Goal: Task Accomplishment & Management: Complete application form

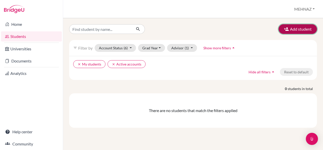
click at [291, 30] on button "Add student" at bounding box center [298, 29] width 38 height 10
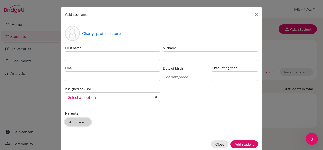
click at [71, 122] on button "Add parent" at bounding box center [78, 122] width 26 height 8
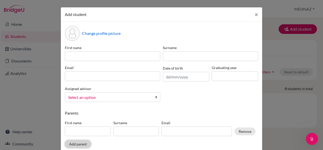
scroll to position [31, 0]
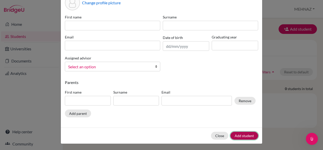
click at [242, 131] on button "Add student" at bounding box center [244, 135] width 28 height 8
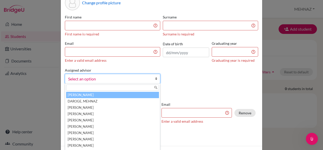
click at [155, 81] on b at bounding box center [157, 78] width 5 height 9
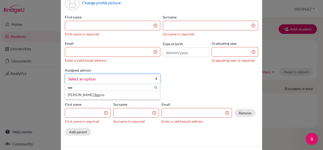
type input "ree"
click at [187, 89] on div "Change profile picture First name First name is required Surname Surname is req…" at bounding box center [161, 68] width 201 height 154
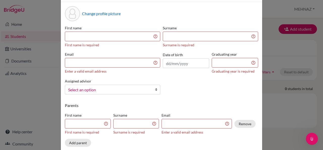
scroll to position [0, 0]
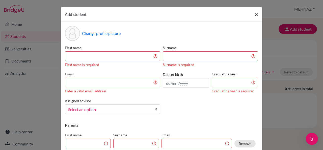
click at [255, 12] on span "×" at bounding box center [257, 14] width 4 height 7
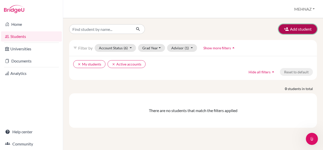
click at [294, 33] on button "Add student" at bounding box center [298, 29] width 38 height 10
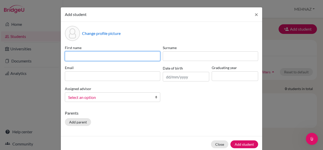
click at [98, 55] on input at bounding box center [112, 56] width 95 height 10
type input "Amrit"
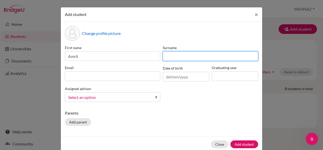
click at [183, 56] on input at bounding box center [210, 56] width 95 height 10
type input "De"
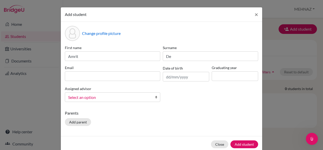
click at [188, 110] on p "Parents" at bounding box center [161, 113] width 193 height 6
click at [130, 75] on input at bounding box center [112, 76] width 95 height 10
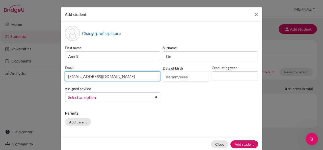
type input "[EMAIL_ADDRESS][DOMAIN_NAME]"
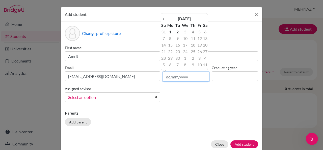
click at [173, 75] on input "text" at bounding box center [186, 77] width 46 height 10
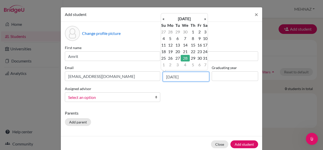
type input "[DATE]"
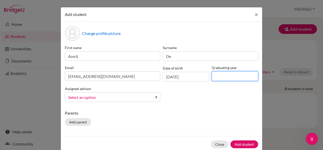
click at [220, 75] on input at bounding box center [235, 76] width 46 height 10
type input "2028"
click at [139, 93] on link "Select an option" at bounding box center [112, 97] width 95 height 10
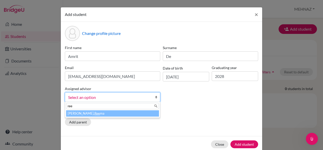
type input "ree"
click at [112, 111] on li "[PERSON_NAME] ma" at bounding box center [112, 113] width 93 height 6
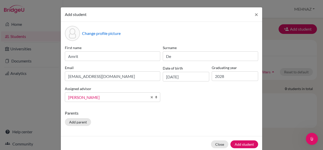
scroll to position [9, 0]
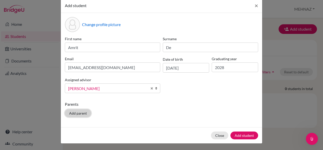
click at [76, 112] on button "Add parent" at bounding box center [78, 113] width 26 height 8
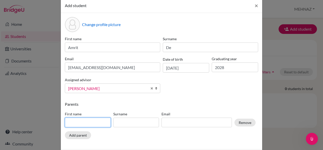
click at [81, 123] on input at bounding box center [88, 122] width 46 height 10
type input "[PERSON_NAME]"
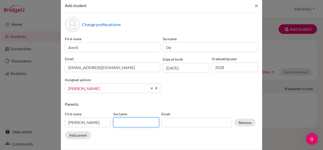
click at [123, 121] on input at bounding box center [136, 122] width 46 height 10
type input "De"
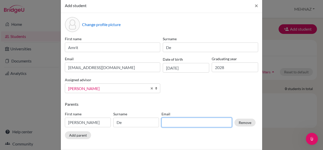
click at [179, 125] on input at bounding box center [196, 122] width 70 height 10
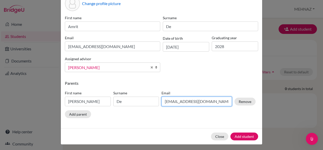
scroll to position [31, 0]
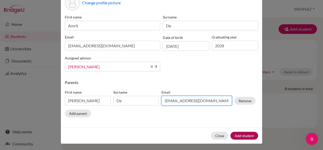
type input "[EMAIL_ADDRESS][DOMAIN_NAME]"
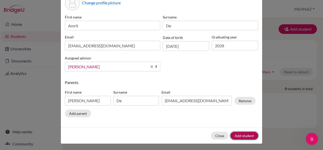
click at [241, 134] on button "Add student" at bounding box center [244, 135] width 28 height 8
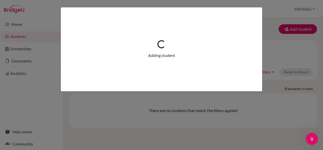
scroll to position [0, 0]
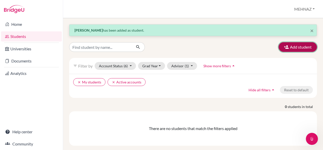
click at [301, 44] on button "Add student" at bounding box center [298, 47] width 38 height 10
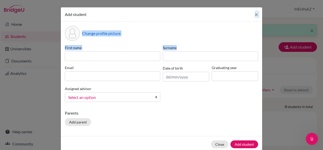
drag, startPoint x: 301, startPoint y: 44, endPoint x: 156, endPoint y: 6, distance: 149.3
click at [156, 6] on div "Add student × Change profile picture First name Surname Email Date of birth Gra…" at bounding box center [161, 75] width 323 height 150
click at [82, 59] on input at bounding box center [112, 56] width 95 height 10
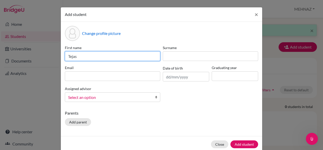
type input "Tejas"
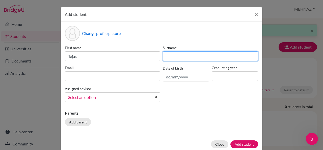
click at [165, 58] on input at bounding box center [210, 56] width 95 height 10
type input "Butle"
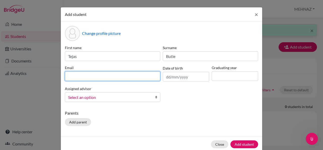
click at [94, 77] on input at bounding box center [112, 76] width 95 height 10
type input "[EMAIL_ADDRESS][DOMAIN_NAME]"
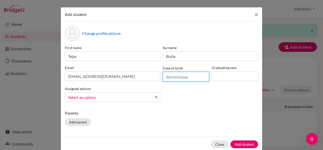
click at [170, 76] on input "text" at bounding box center [186, 77] width 46 height 10
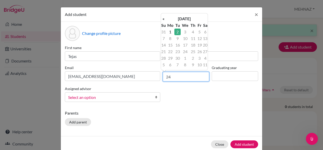
type input "2"
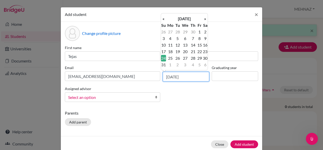
type input "[DATE]"
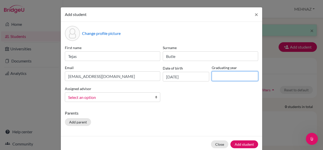
click at [231, 78] on input at bounding box center [235, 76] width 46 height 10
click at [203, 98] on div "First name [PERSON_NAME] Surname Butle Email [EMAIL_ADDRESS][DOMAIN_NAME] Date …" at bounding box center [162, 75] width 196 height 61
click at [217, 75] on input at bounding box center [235, 76] width 46 height 10
type input "2028"
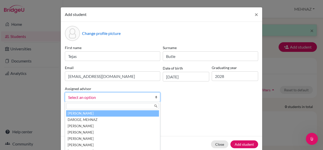
click at [82, 95] on span "Select an option" at bounding box center [109, 97] width 82 height 7
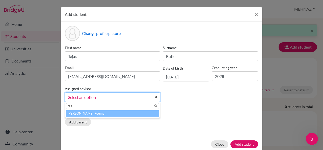
type input "ree"
click at [84, 114] on li "[PERSON_NAME] ma" at bounding box center [112, 113] width 93 height 6
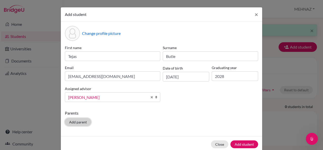
click at [73, 124] on button "Add parent" at bounding box center [78, 122] width 26 height 8
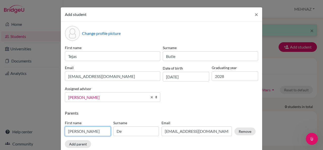
click at [91, 131] on input "[PERSON_NAME]" at bounding box center [88, 131] width 46 height 10
type input "D"
type input "m"
type input "[PERSON_NAME]"
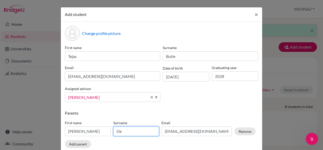
click at [126, 130] on input "De" at bounding box center [136, 131] width 46 height 10
type input "D"
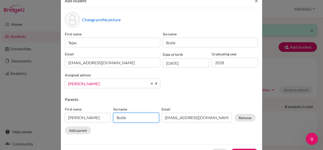
type input "Butle"
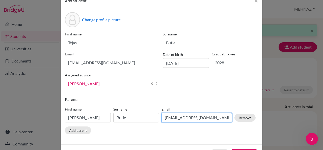
click at [206, 120] on input "[EMAIL_ADDRESS][DOMAIN_NAME]" at bounding box center [196, 118] width 70 height 10
type input "d"
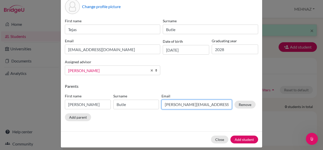
scroll to position [31, 0]
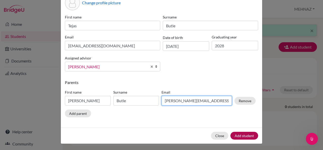
type input "[PERSON_NAME][EMAIL_ADDRESS][DOMAIN_NAME]"
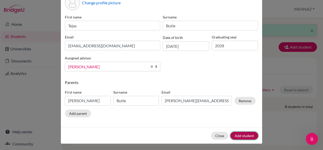
click at [244, 133] on button "Add student" at bounding box center [244, 135] width 28 height 8
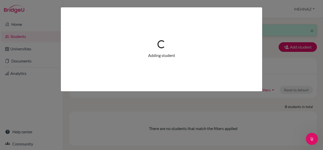
scroll to position [0, 0]
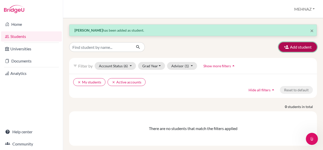
click at [291, 47] on button "Add student" at bounding box center [298, 47] width 38 height 10
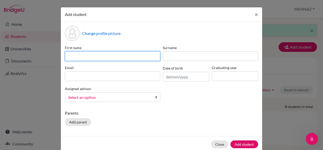
click at [136, 56] on input at bounding box center [112, 56] width 95 height 10
type input "v"
type input "[DEMOGRAPHIC_DATA]"
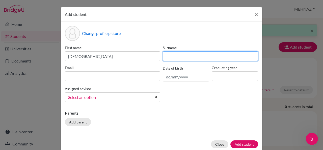
click at [168, 55] on input at bounding box center [210, 56] width 95 height 10
type input "Mehta"
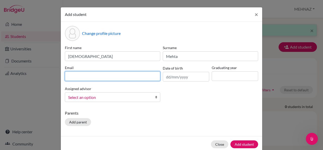
click at [102, 75] on input at bounding box center [112, 76] width 95 height 10
type input "m"
type input "v"
type input "[EMAIL_ADDRESS][DOMAIN_NAME]"
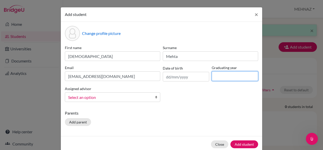
click at [225, 76] on input at bounding box center [235, 76] width 46 height 10
type input "2028"
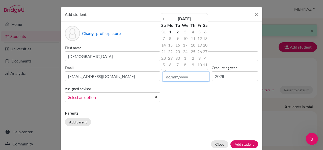
click at [172, 74] on input "text" at bounding box center [186, 77] width 46 height 10
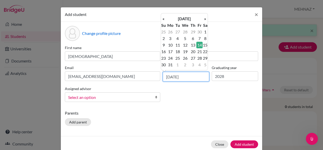
type input "[DATE]"
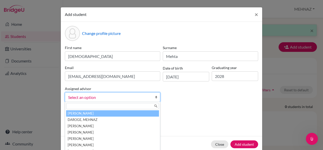
click at [145, 96] on span "Select an option" at bounding box center [109, 97] width 82 height 7
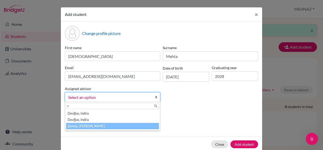
type input "r"
click at [100, 125] on li "R aheja, [PERSON_NAME]" at bounding box center [112, 126] width 93 height 6
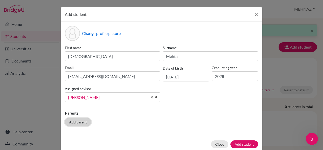
click at [75, 121] on button "Add parent" at bounding box center [78, 122] width 26 height 8
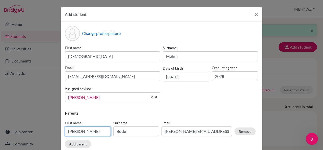
click at [87, 134] on input "[PERSON_NAME]" at bounding box center [88, 131] width 46 height 10
type input "M"
type input "[PERSON_NAME]"
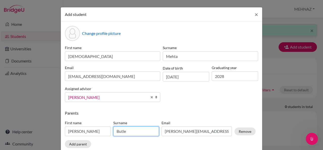
click at [126, 131] on input "Butle" at bounding box center [136, 131] width 46 height 10
type input "B"
type input "Mehta"
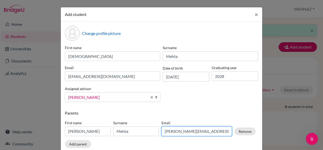
click at [197, 131] on input "[PERSON_NAME][EMAIL_ADDRESS][DOMAIN_NAME]" at bounding box center [196, 131] width 70 height 10
type input "@[DOMAIN_NAME]"
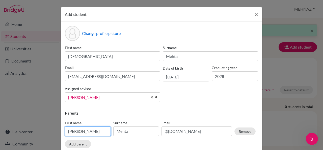
click at [95, 132] on input "[PERSON_NAME]" at bounding box center [88, 131] width 46 height 10
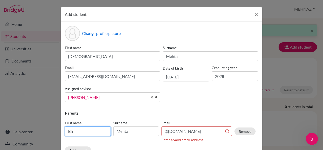
type input "B"
type input "Mamta"
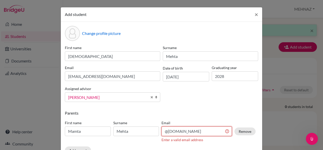
click at [162, 131] on input "@[DOMAIN_NAME]" at bounding box center [196, 131] width 70 height 10
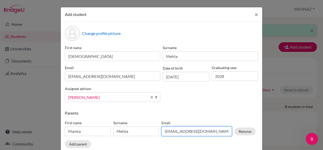
type input "[EMAIL_ADDRESS][DOMAIN_NAME]"
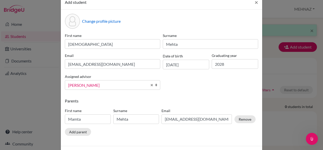
scroll to position [31, 0]
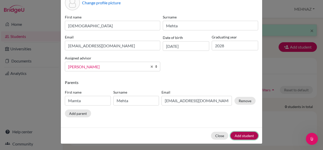
click at [239, 135] on button "Add student" at bounding box center [244, 135] width 28 height 8
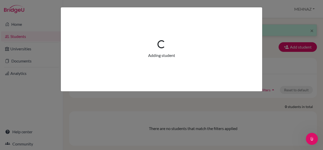
scroll to position [0, 0]
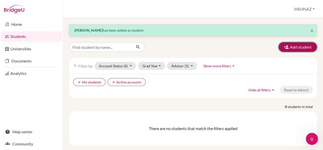
click at [298, 48] on button "Add student" at bounding box center [298, 47] width 38 height 10
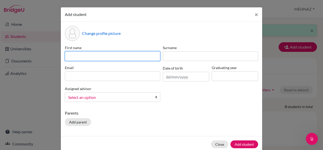
click at [115, 55] on input at bounding box center [112, 56] width 95 height 10
type input "[PERSON_NAME]"
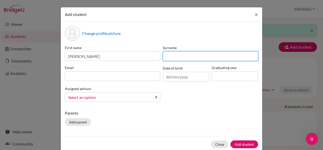
click at [174, 55] on input at bounding box center [210, 56] width 95 height 10
type input "B"
type input "Nayak"
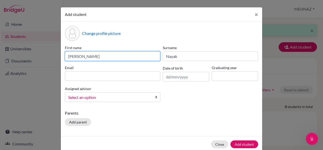
click at [110, 52] on input "[PERSON_NAME]" at bounding box center [112, 56] width 95 height 10
type input "[PERSON_NAME]"
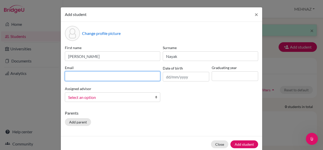
click at [100, 76] on input at bounding box center [112, 76] width 95 height 10
type input "a"
type input "[EMAIL_ADDRESS][DOMAIN_NAME]"
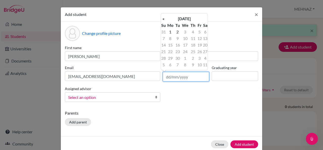
click at [182, 75] on input "text" at bounding box center [186, 77] width 46 height 10
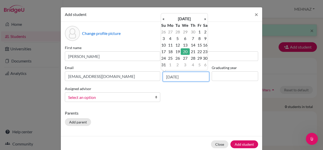
click at [174, 77] on input "[DATE]" at bounding box center [186, 77] width 46 height 10
click at [172, 76] on input "[DATE]" at bounding box center [186, 77] width 46 height 10
type input "[DATE]"
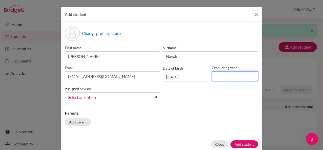
click at [236, 77] on input at bounding box center [235, 76] width 46 height 10
type input "2028"
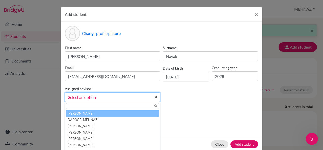
click at [128, 94] on span "Select an option" at bounding box center [109, 97] width 82 height 7
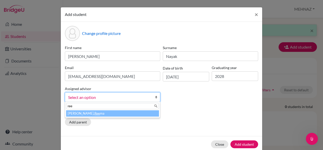
type input "ree"
click at [123, 113] on li "[PERSON_NAME] ma" at bounding box center [112, 113] width 93 height 6
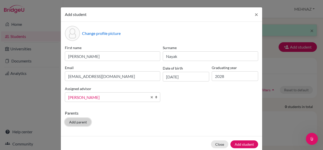
click at [75, 120] on button "Add parent" at bounding box center [78, 122] width 26 height 8
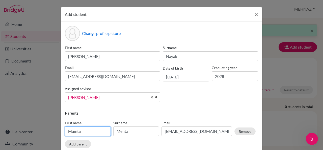
click at [82, 128] on input "Mamta" at bounding box center [88, 131] width 46 height 10
type input "M"
type input "[DEMOGRAPHIC_DATA]"
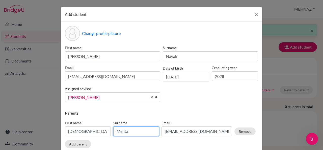
click at [127, 129] on input "Mehta" at bounding box center [136, 131] width 46 height 10
type input "M"
type input "Nayak"
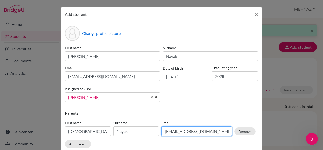
drag, startPoint x: 191, startPoint y: 129, endPoint x: 138, endPoint y: 128, distance: 53.2
click at [138, 128] on div "First name [PERSON_NAME] Surname [PERSON_NAME] Email [EMAIL_ADDRESS][DOMAIN_NAM…" at bounding box center [160, 129] width 193 height 22
type input "[DOMAIN_NAME][EMAIL_ADDRESS][DOMAIN_NAME]"
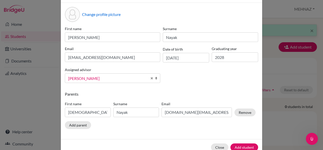
scroll to position [31, 0]
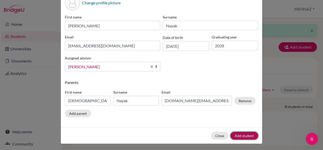
click at [245, 133] on button "Add student" at bounding box center [244, 135] width 28 height 8
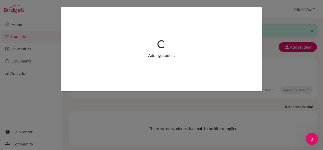
scroll to position [0, 0]
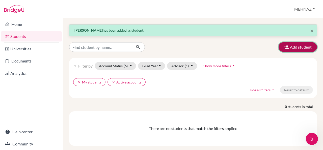
click at [295, 45] on button "Add student" at bounding box center [298, 47] width 38 height 10
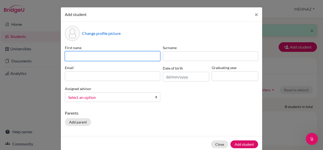
click at [96, 56] on input at bounding box center [112, 56] width 95 height 10
type input "siddharth"
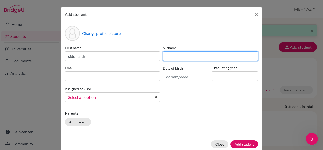
click at [170, 53] on input at bounding box center [210, 56] width 95 height 10
click at [167, 56] on input "Aeesh" at bounding box center [210, 56] width 95 height 10
type input "[PERSON_NAME]"
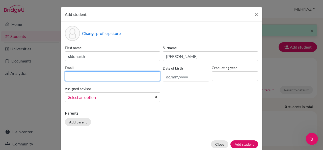
click at [126, 78] on input at bounding box center [112, 76] width 95 height 10
type input "[EMAIL_ADDRESS][DOMAIN_NAME]"
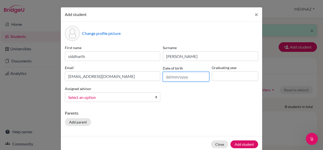
click at [185, 75] on input "text" at bounding box center [186, 77] width 46 height 10
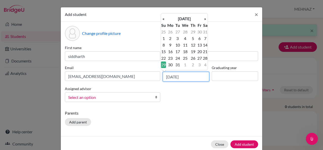
type input "[DATE]"
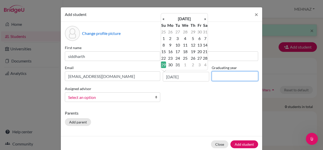
click at [232, 77] on input at bounding box center [235, 76] width 46 height 10
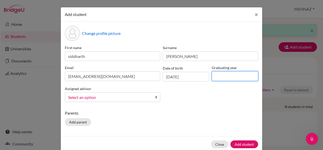
type input "2028"
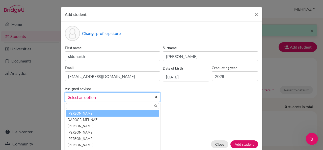
click at [127, 98] on span "Select an option" at bounding box center [109, 97] width 82 height 7
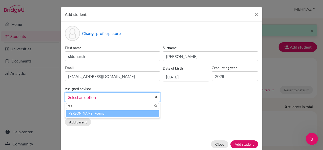
type input "ree"
click at [103, 113] on li "[PERSON_NAME] ma" at bounding box center [112, 113] width 93 height 6
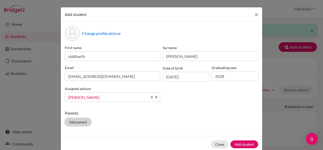
click at [84, 123] on button "Add parent" at bounding box center [78, 122] width 26 height 8
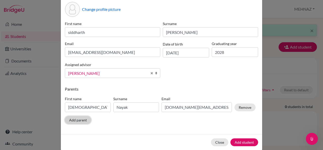
scroll to position [24, 0]
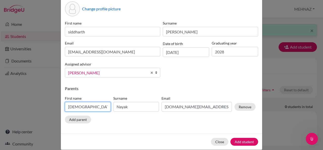
drag, startPoint x: 87, startPoint y: 107, endPoint x: 56, endPoint y: 110, distance: 31.5
click at [56, 110] on div "Add student × Change profile picture First name [PERSON_NAME] [PERSON_NAME] Ema…" at bounding box center [161, 75] width 323 height 150
type input "[PERSON_NAME]"
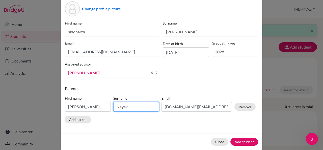
click at [133, 107] on input "Nayak" at bounding box center [136, 107] width 46 height 10
type input "N"
type input "[PERSON_NAME]"
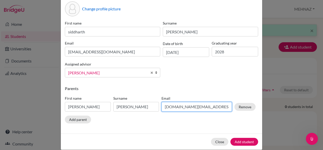
drag, startPoint x: 215, startPoint y: 107, endPoint x: 140, endPoint y: 103, distance: 76.0
click at [140, 103] on div "First name [PERSON_NAME] Surname [PERSON_NAME] Email [DOMAIN_NAME][EMAIL_ADDRES…" at bounding box center [160, 104] width 193 height 22
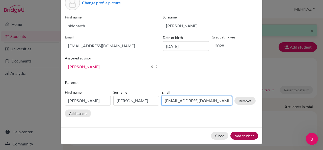
type input "[EMAIL_ADDRESS][DOMAIN_NAME]"
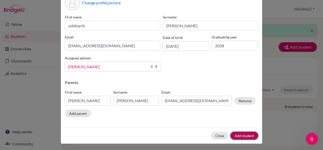
click at [237, 135] on button "Add student" at bounding box center [244, 135] width 28 height 8
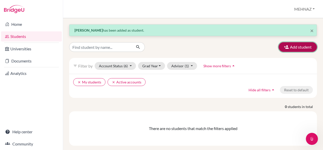
click at [288, 47] on button "Add student" at bounding box center [298, 47] width 38 height 10
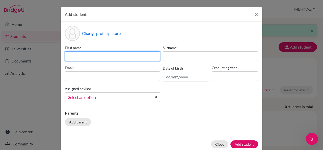
click at [127, 58] on input at bounding box center [112, 56] width 95 height 10
type input "tuveen"
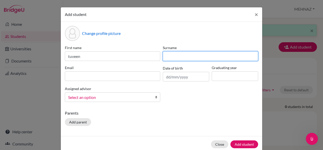
click at [198, 59] on input at bounding box center [210, 56] width 95 height 10
type input "[PERSON_NAME]"
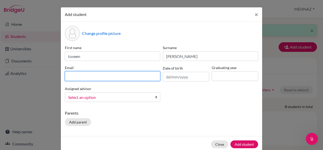
click at [111, 71] on input at bounding box center [112, 76] width 95 height 10
type input "j"
type input "[EMAIL_ADDRESS][DOMAIN_NAME]"
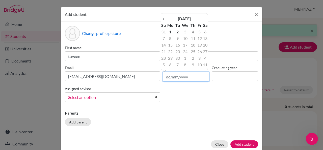
click at [194, 73] on input "text" at bounding box center [186, 77] width 46 height 10
type input "[DATE]"
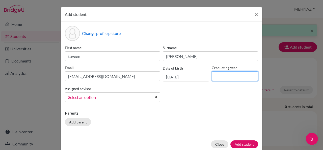
click at [224, 74] on input at bounding box center [235, 76] width 46 height 10
type input "2028"
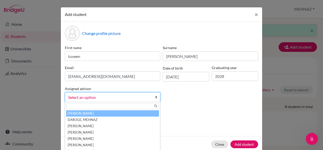
click at [121, 101] on div "Select an option [PERSON_NAME], [PERSON_NAME] Dev [PERSON_NAME] Dev [PERSON_NAM…" at bounding box center [112, 97] width 95 height 10
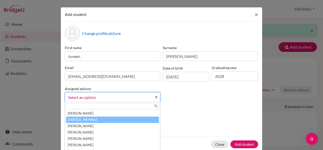
click at [131, 118] on li "DAROGE, MEHNAZ" at bounding box center [112, 119] width 93 height 6
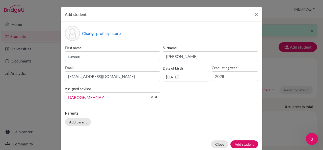
click at [139, 91] on div "Assigned advisor [PERSON_NAME], [PERSON_NAME] Dev [PERSON_NAME] Dev [PERSON_NAM…" at bounding box center [113, 93] width 98 height 16
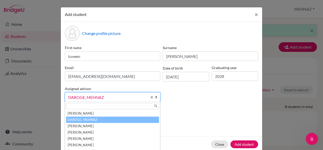
click at [138, 99] on span "DAROGE, MEHNAZ" at bounding box center [107, 97] width 79 height 7
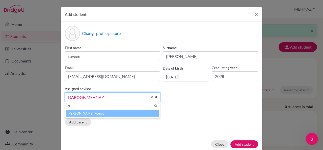
type input "re"
click at [109, 113] on li "[PERSON_NAME], Re ema" at bounding box center [112, 113] width 93 height 6
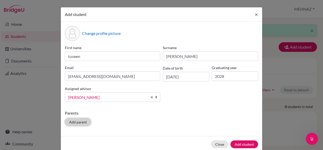
click at [76, 120] on button "Add parent" at bounding box center [78, 122] width 26 height 8
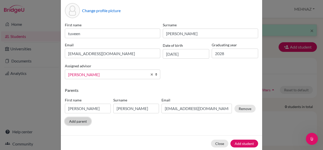
scroll to position [31, 0]
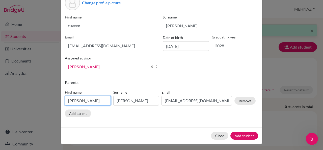
click at [98, 98] on input "[PERSON_NAME]" at bounding box center [88, 101] width 46 height 10
type input "A"
type input "[PERSON_NAME]"
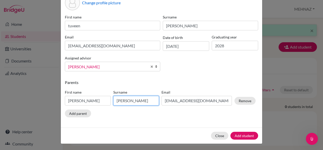
click at [138, 101] on input "[PERSON_NAME]" at bounding box center [136, 101] width 46 height 10
type input "K"
type input "aruldoss"
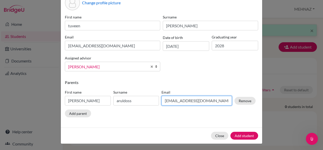
click at [176, 101] on input "[EMAIL_ADDRESS][DOMAIN_NAME]" at bounding box center [196, 101] width 70 height 10
drag, startPoint x: 212, startPoint y: 99, endPoint x: 160, endPoint y: 101, distance: 52.7
click at [161, 101] on input "[EMAIL_ADDRESS][DOMAIN_NAME]" at bounding box center [196, 101] width 70 height 10
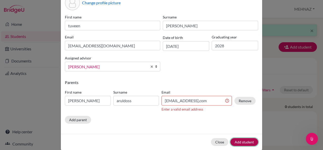
click at [244, 133] on div "Close Add student" at bounding box center [161, 141] width 201 height 16
click at [190, 102] on input "[EMAIL_ADDRESS],com" at bounding box center [196, 101] width 70 height 10
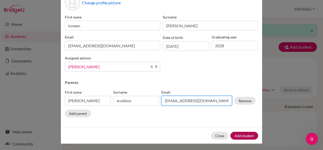
type input "[EMAIL_ADDRESS][DOMAIN_NAME]"
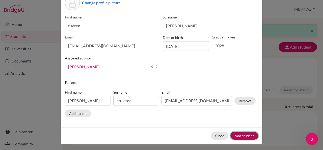
click at [240, 134] on button "Add student" at bounding box center [244, 135] width 28 height 8
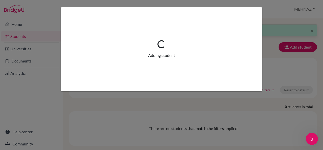
scroll to position [0, 0]
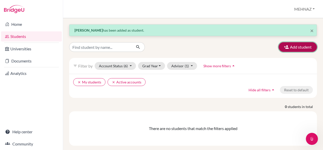
click at [294, 49] on button "Add student" at bounding box center [298, 47] width 38 height 10
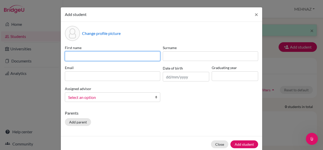
click at [109, 54] on input at bounding box center [112, 56] width 95 height 10
type input "ranak"
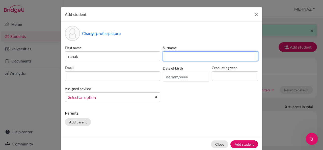
click at [174, 59] on input at bounding box center [210, 56] width 95 height 10
type input "[GEOGRAPHIC_DATA]"
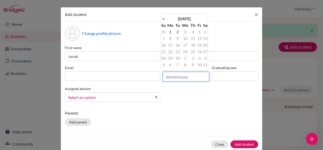
click at [177, 77] on input "text" at bounding box center [186, 77] width 46 height 10
type input "[DATE]"
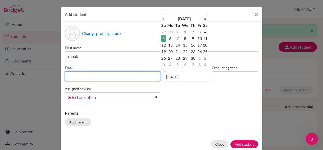
click at [111, 73] on input at bounding box center [112, 76] width 95 height 10
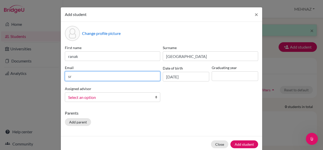
type input "s"
type input "[EMAIL_ADDRESS][DOMAIN_NAME]"
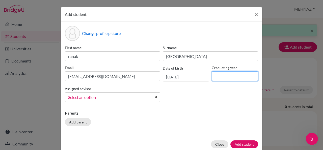
click at [232, 75] on input at bounding box center [235, 76] width 46 height 10
type input "2028"
click at [155, 97] on b at bounding box center [157, 96] width 5 height 9
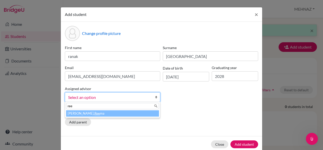
type input "ree"
click at [124, 112] on li "[PERSON_NAME] ma" at bounding box center [112, 113] width 93 height 6
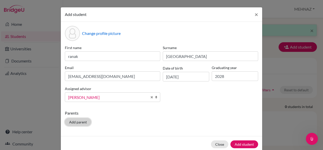
click at [75, 122] on button "Add parent" at bounding box center [78, 122] width 26 height 8
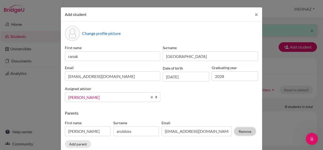
click at [242, 131] on button "Remove" at bounding box center [244, 131] width 21 height 8
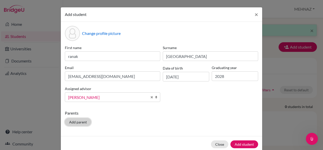
click at [73, 122] on button "Add parent" at bounding box center [78, 122] width 26 height 8
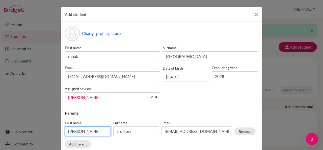
drag, startPoint x: 89, startPoint y: 130, endPoint x: 54, endPoint y: 133, distance: 35.4
click at [54, 133] on div "Add student × Change profile picture First name [PERSON_NAME] Surname [PERSON_N…" at bounding box center [161, 75] width 323 height 150
type input "a"
type input "[PERSON_NAME]"
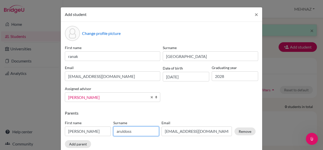
click at [133, 130] on input "aruldoss" at bounding box center [136, 131] width 46 height 10
type input "a"
type input "[PERSON_NAME]"
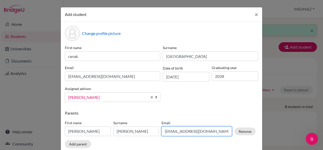
click at [210, 129] on input "[EMAIL_ADDRESS][DOMAIN_NAME]" at bounding box center [196, 131] width 70 height 10
type input "h"
type input "[EMAIL_ADDRESS][DOMAIN_NAME]"
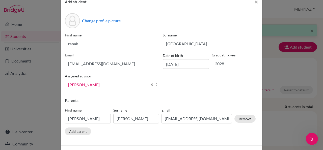
scroll to position [29, 0]
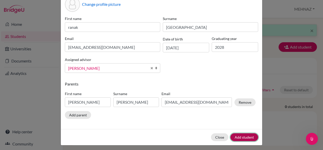
click at [246, 135] on button "Add student" at bounding box center [244, 137] width 28 height 8
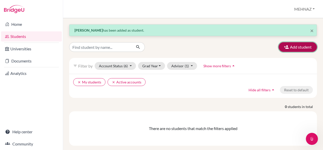
click at [295, 46] on button "Add student" at bounding box center [298, 47] width 38 height 10
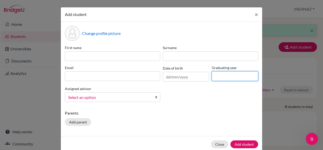
click at [228, 75] on input at bounding box center [235, 76] width 46 height 10
type input "2028"
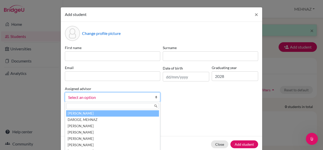
click at [105, 95] on span "Select an option" at bounding box center [109, 97] width 82 height 7
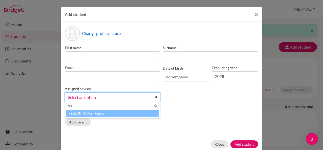
type input "ree"
click at [99, 114] on li "[PERSON_NAME] ma" at bounding box center [112, 113] width 93 height 6
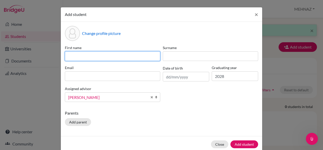
click at [99, 53] on input at bounding box center [112, 56] width 95 height 10
type input "daiwik"
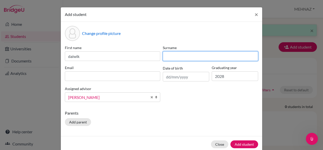
click at [222, 58] on input at bounding box center [210, 56] width 95 height 10
type input "[PERSON_NAME]"
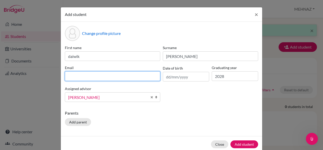
click at [141, 76] on input at bounding box center [112, 76] width 95 height 10
type input "[EMAIL_ADDRESS][DOMAIN_NAME]"
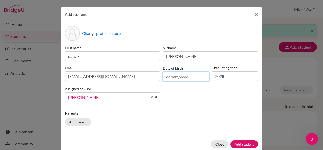
click at [195, 75] on input "text" at bounding box center [186, 77] width 46 height 10
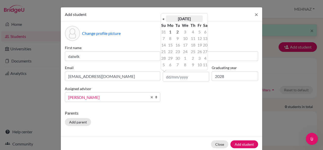
click at [178, 17] on th "[DATE]" at bounding box center [184, 18] width 37 height 7
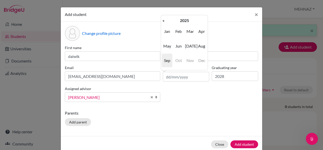
click at [190, 58] on span "Nov" at bounding box center [190, 60] width 11 height 14
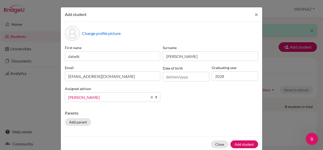
click at [190, 86] on div "First name daiwik Surname [PERSON_NAME] Email [EMAIL_ADDRESS][DOMAIN_NAME] Date…" at bounding box center [162, 75] width 196 height 61
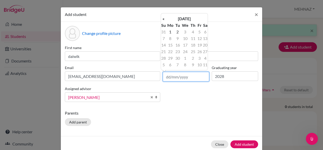
click at [190, 75] on input "text" at bounding box center [186, 77] width 46 height 10
type input "03/11/9"
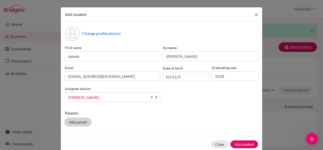
click at [78, 122] on button "Add parent" at bounding box center [78, 122] width 26 height 8
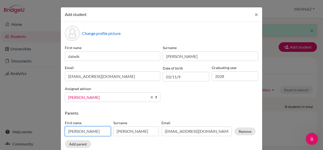
click at [103, 133] on input "[PERSON_NAME]" at bounding box center [88, 131] width 46 height 10
type input "s"
type input "[PERSON_NAME]"
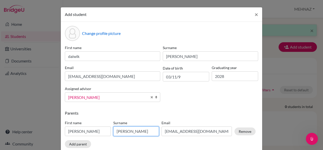
click at [142, 132] on input "[PERSON_NAME]" at bounding box center [136, 131] width 46 height 10
type input "r"
type input "[PERSON_NAME]"
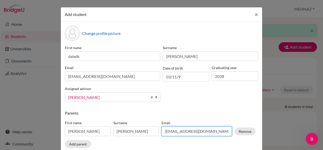
click at [202, 134] on input "[EMAIL_ADDRESS][DOMAIN_NAME]" at bounding box center [196, 131] width 70 height 10
type input "r"
type input "[EMAIL_ADDRESS][DOMAIN_NAME]"
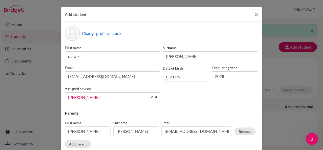
click at [113, 141] on div "Parents First name [PERSON_NAME] Surname [PERSON_NAME] Email [EMAIL_ADDRESS][DO…" at bounding box center [161, 130] width 193 height 40
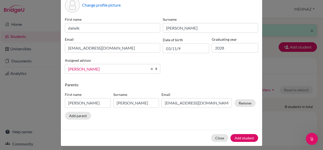
scroll to position [31, 0]
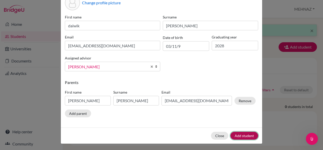
click at [250, 134] on button "Add student" at bounding box center [244, 135] width 28 height 8
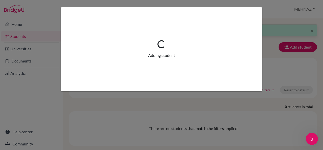
scroll to position [0, 0]
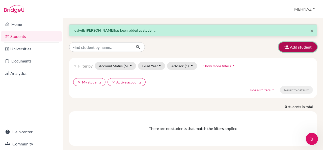
click at [287, 45] on button "Add student" at bounding box center [298, 47] width 38 height 10
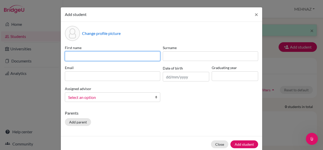
click at [110, 57] on input at bounding box center [112, 56] width 95 height 10
click at [70, 57] on input "[PERSON_NAME]" at bounding box center [112, 56] width 95 height 10
click at [90, 55] on input "[PERSON_NAME]" at bounding box center [112, 56] width 95 height 10
type input "[PERSON_NAME]"
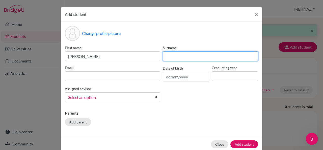
click at [194, 52] on input at bounding box center [210, 56] width 95 height 10
click at [165, 57] on input "[PERSON_NAME]" at bounding box center [210, 56] width 95 height 10
type input "[PERSON_NAME]"
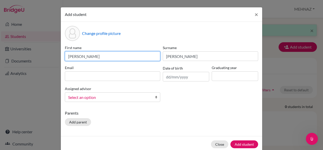
click at [109, 57] on input "[PERSON_NAME]" at bounding box center [112, 56] width 95 height 10
type input "[PERSON_NAME]"
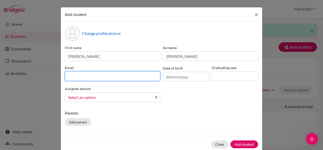
click at [76, 78] on input at bounding box center [112, 76] width 95 height 10
type input "1"
type input "[EMAIL_ADDRESS]"
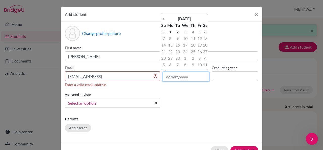
click at [180, 77] on input "text" at bounding box center [186, 77] width 46 height 10
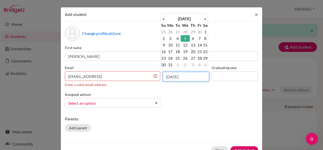
type input "[DATE]"
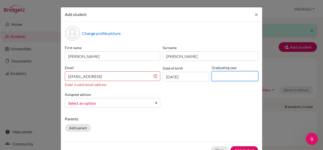
click at [226, 79] on input at bounding box center [235, 76] width 46 height 10
type input "2028"
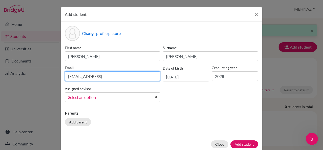
drag, startPoint x: 127, startPoint y: 76, endPoint x: 65, endPoint y: 75, distance: 62.3
click at [65, 75] on input "[EMAIL_ADDRESS]" at bounding box center [112, 76] width 95 height 10
type input "t"
click at [95, 75] on input "stu" at bounding box center [112, 76] width 95 height 10
type input "[EMAIL_ADDRESS][DOMAIN_NAME]"
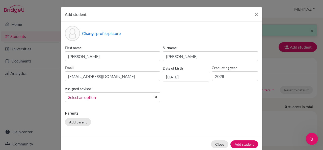
click at [155, 97] on b at bounding box center [157, 96] width 5 height 9
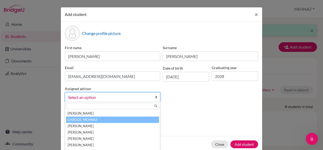
click at [132, 117] on li "DAROGE, MEHNAZ" at bounding box center [112, 119] width 93 height 6
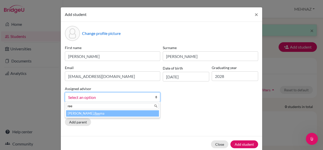
type input "ree"
click at [131, 112] on li "[PERSON_NAME] ma" at bounding box center [112, 113] width 93 height 6
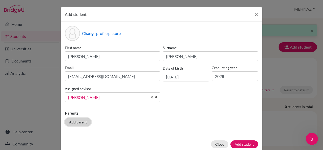
click at [76, 120] on button "Add parent" at bounding box center [78, 122] width 26 height 8
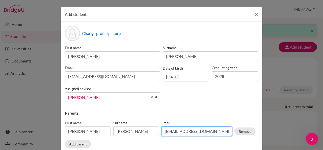
drag, startPoint x: 208, startPoint y: 129, endPoint x: 163, endPoint y: 127, distance: 45.7
click at [163, 127] on input "[EMAIL_ADDRESS][DOMAIN_NAME]" at bounding box center [196, 131] width 70 height 10
paste input "[EMAIL_ADDRESS]"
type input "[EMAIL_ADDRESS]"
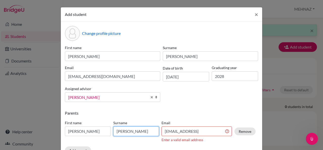
drag, startPoint x: 135, startPoint y: 129, endPoint x: 105, endPoint y: 134, distance: 30.4
click at [105, 134] on div "First name [PERSON_NAME] Surname [PERSON_NAME] Email [EMAIL_ADDRESS] Enter a va…" at bounding box center [160, 132] width 193 height 28
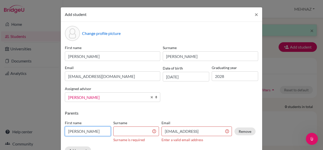
drag, startPoint x: 82, startPoint y: 133, endPoint x: 55, endPoint y: 132, distance: 27.0
click at [55, 132] on div "Add student × Change profile picture First name [PERSON_NAME] Surname [PERSON_N…" at bounding box center [161, 75] width 323 height 150
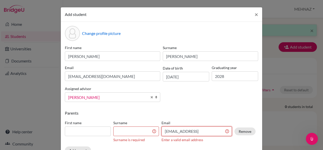
click at [219, 130] on input "[EMAIL_ADDRESS]" at bounding box center [196, 131] width 70 height 10
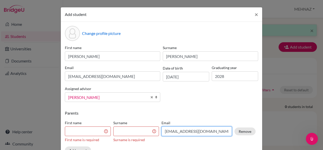
type input "[EMAIL_ADDRESS][DOMAIN_NAME]"
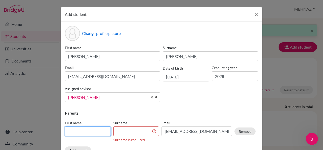
click at [94, 129] on input at bounding box center [88, 131] width 46 height 10
type input "[PERSON_NAME]"
click at [134, 135] on input at bounding box center [136, 131] width 46 height 10
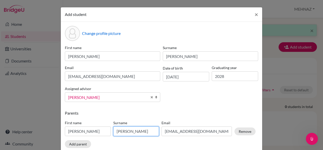
type input "[PERSON_NAME]"
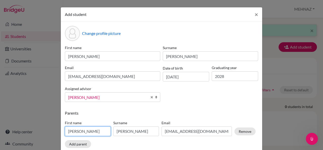
click at [67, 132] on input "[PERSON_NAME]" at bounding box center [88, 131] width 46 height 10
type input "[PERSON_NAME]"
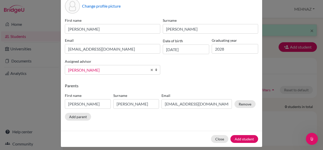
scroll to position [31, 0]
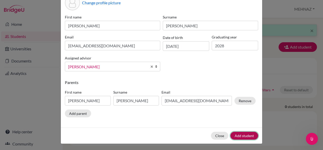
click at [247, 131] on button "Add student" at bounding box center [244, 135] width 28 height 8
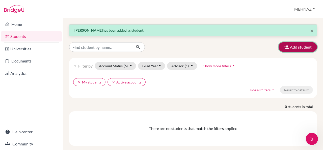
click at [300, 46] on button "Add student" at bounding box center [298, 47] width 38 height 10
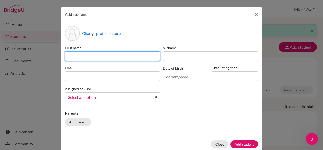
click at [144, 57] on input at bounding box center [112, 56] width 95 height 10
type input "t"
type input "[PERSON_NAME]"
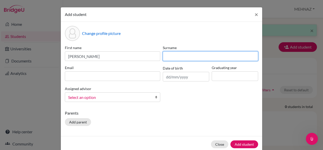
click at [185, 54] on input at bounding box center [210, 56] width 95 height 10
type input "[PERSON_NAME]"
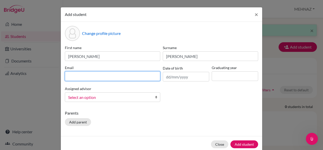
click at [128, 74] on input at bounding box center [112, 76] width 95 height 10
type input "stu503532@misdoha,com"
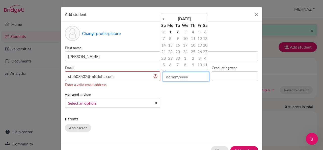
click at [189, 78] on input "text" at bounding box center [186, 77] width 46 height 10
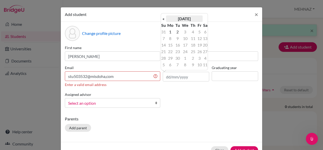
click at [187, 16] on th "[DATE]" at bounding box center [184, 18] width 37 height 7
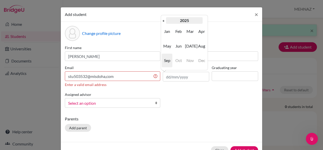
click at [186, 21] on th "2025" at bounding box center [184, 20] width 37 height 7
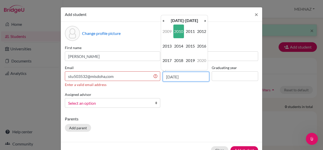
type input "[DATE]"
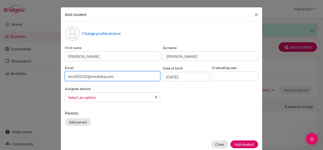
click at [137, 75] on input "stu503532@misdoha,com" at bounding box center [112, 76] width 95 height 10
type input "[EMAIL_ADDRESS][DOMAIN_NAME]"
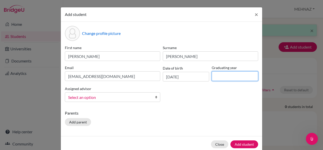
click at [214, 77] on input at bounding box center [235, 76] width 46 height 10
type input "2028"
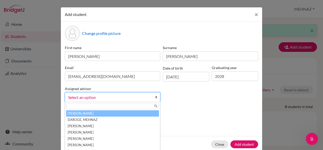
click at [135, 94] on span "Select an option" at bounding box center [109, 97] width 82 height 7
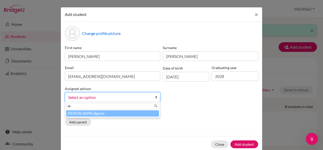
type input "re"
click at [125, 116] on li "[PERSON_NAME], Re ema" at bounding box center [112, 113] width 93 height 6
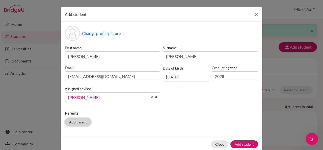
click at [77, 119] on button "Add parent" at bounding box center [78, 122] width 26 height 8
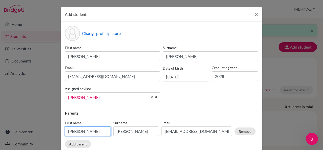
click at [81, 131] on input "[PERSON_NAME]" at bounding box center [88, 131] width 46 height 10
type input "S"
type input "krishna"
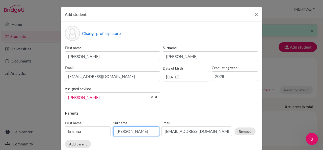
click at [116, 131] on input "[PERSON_NAME]" at bounding box center [136, 131] width 46 height 10
type input "o"
type input "Rubini"
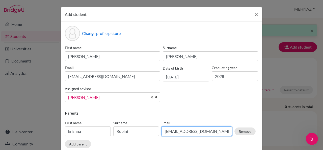
click at [227, 131] on input "[EMAIL_ADDRESS][DOMAIN_NAME]" at bounding box center [196, 131] width 70 height 10
type input "d"
type input "T"
type input "[EMAIL_ADDRESS][DOMAIN_NAME]"
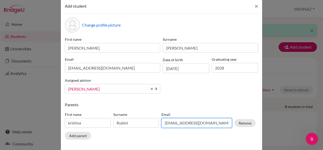
scroll to position [31, 0]
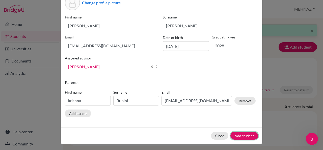
click at [252, 132] on button "Add student" at bounding box center [244, 135] width 28 height 8
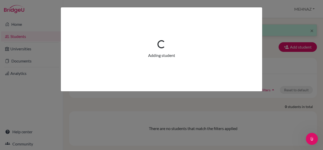
scroll to position [0, 0]
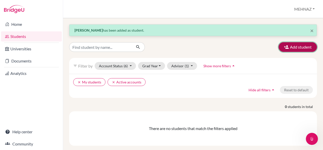
click at [303, 46] on button "Add student" at bounding box center [298, 47] width 38 height 10
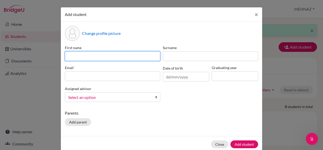
click at [115, 56] on input at bounding box center [112, 56] width 95 height 10
type input "[PERSON_NAME]"
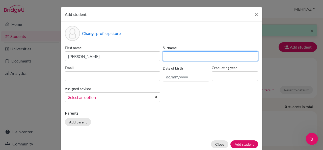
click at [189, 53] on input at bounding box center [210, 56] width 95 height 10
type input "[PERSON_NAME]"
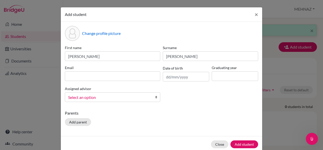
click at [116, 81] on div "Email" at bounding box center [113, 73] width 98 height 16
click at [115, 81] on div "Email" at bounding box center [113, 73] width 98 height 16
click at [112, 75] on input at bounding box center [112, 76] width 95 height 10
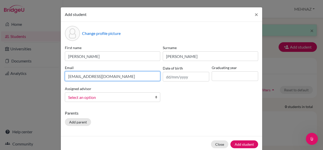
type input "[EMAIL_ADDRESS][DOMAIN_NAME]"
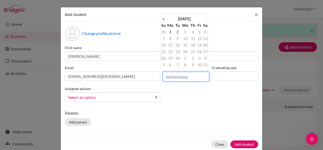
click at [177, 75] on input "text" at bounding box center [186, 77] width 46 height 10
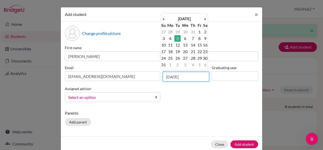
type input "[DATE]"
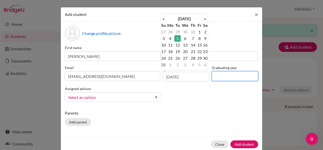
click at [227, 74] on input at bounding box center [235, 76] width 46 height 10
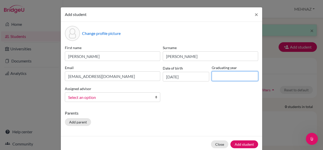
type input "2028"
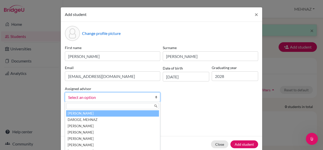
click at [131, 99] on span "Select an option" at bounding box center [109, 97] width 82 height 7
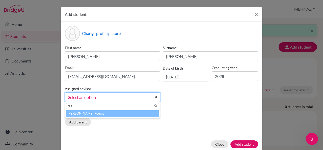
type input "ree"
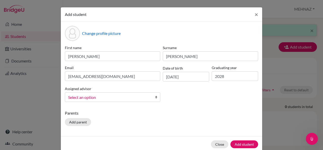
drag, startPoint x: 105, startPoint y: 118, endPoint x: 102, endPoint y: 116, distance: 3.5
click at [102, 116] on div "Parents Add parent" at bounding box center [161, 119] width 193 height 18
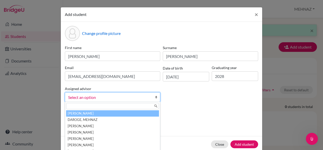
click at [104, 97] on span "Select an option" at bounding box center [109, 97] width 82 height 7
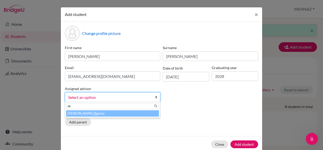
type input "re"
click at [101, 113] on li "[PERSON_NAME], Re ema" at bounding box center [112, 113] width 93 height 6
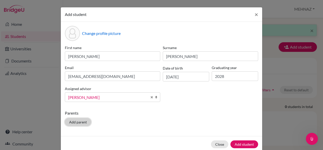
click at [72, 123] on button "Add parent" at bounding box center [78, 122] width 26 height 8
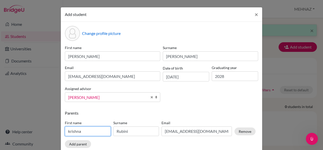
click at [89, 131] on input "krishna" at bounding box center [88, 131] width 46 height 10
type input "[PERSON_NAME]"
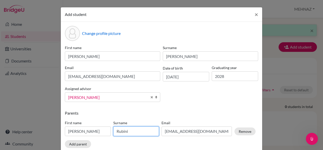
click at [124, 131] on input "Rubini" at bounding box center [136, 131] width 46 height 10
type input "Subramanian"
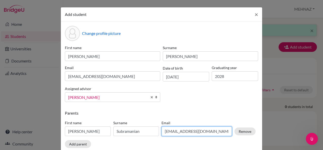
click at [184, 133] on input "[EMAIL_ADDRESS][DOMAIN_NAME]" at bounding box center [196, 131] width 70 height 10
type input "[EMAIL_ADDRESS][DOMAIN_NAME]"
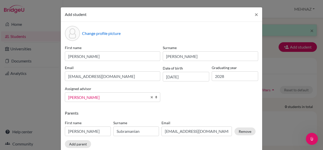
scroll to position [31, 0]
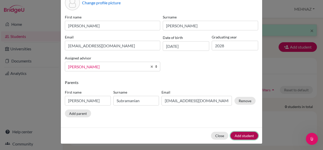
click at [238, 133] on button "Add student" at bounding box center [244, 135] width 28 height 8
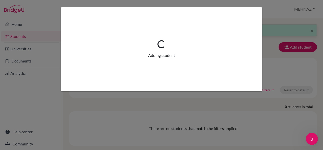
scroll to position [0, 0]
